Goal: Find contact information: Obtain details needed to contact an individual or organization

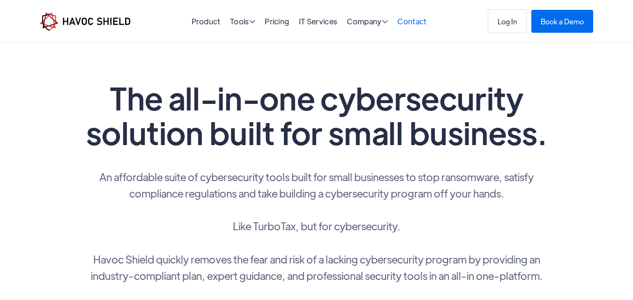
click at [412, 22] on link "Contact" at bounding box center [411, 21] width 29 height 10
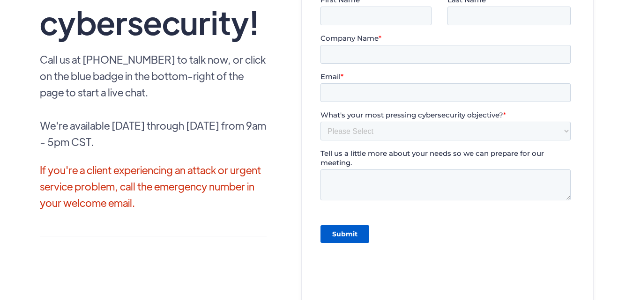
scroll to position [234, 0]
